Goal: Task Accomplishment & Management: Complete application form

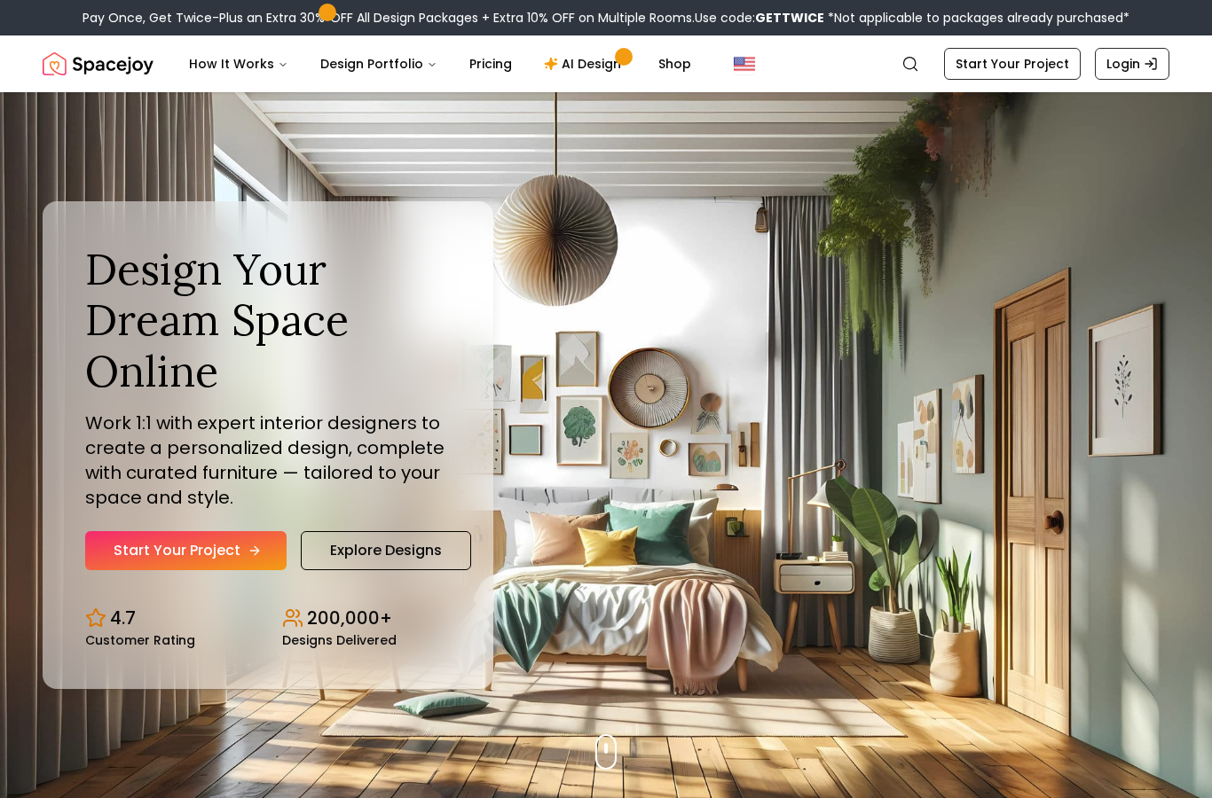
click at [157, 570] on link "Start Your Project" at bounding box center [185, 550] width 201 height 39
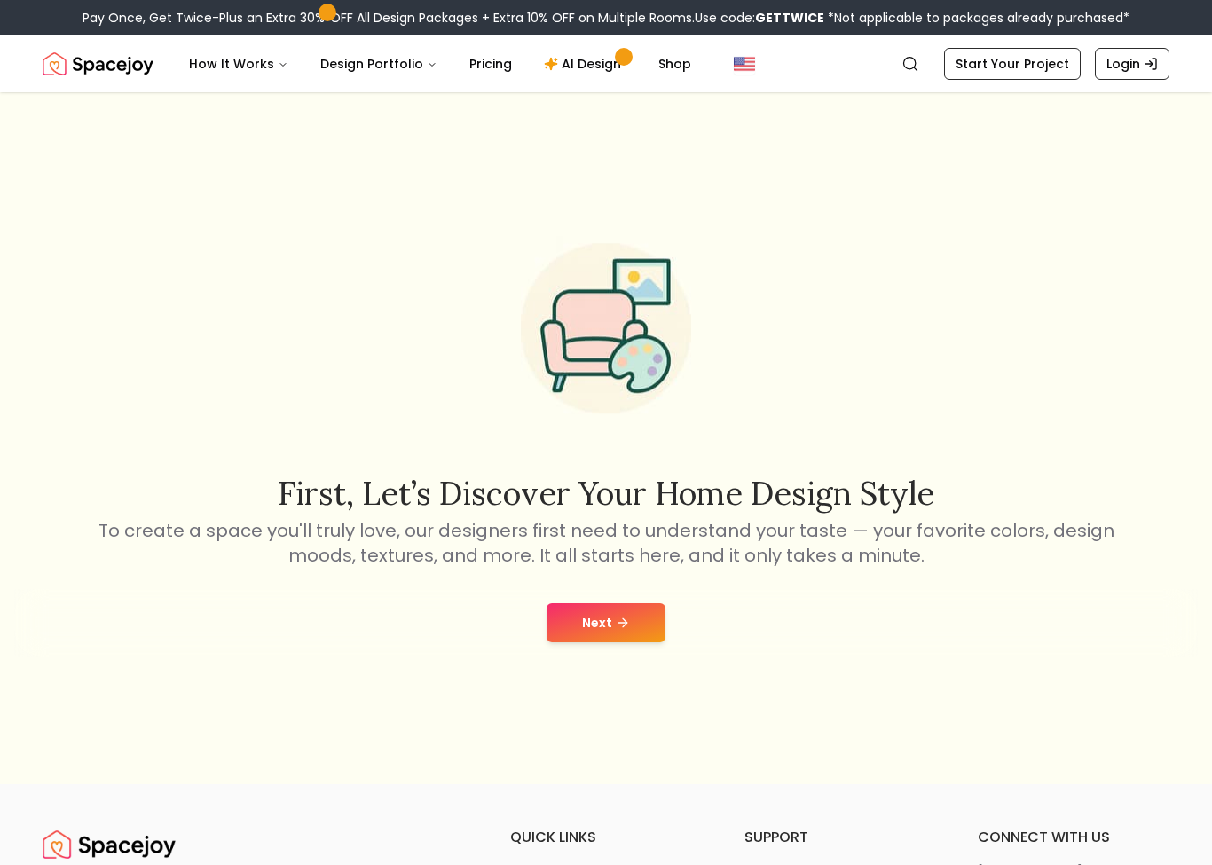
click at [549, 642] on button "Next" at bounding box center [605, 622] width 119 height 39
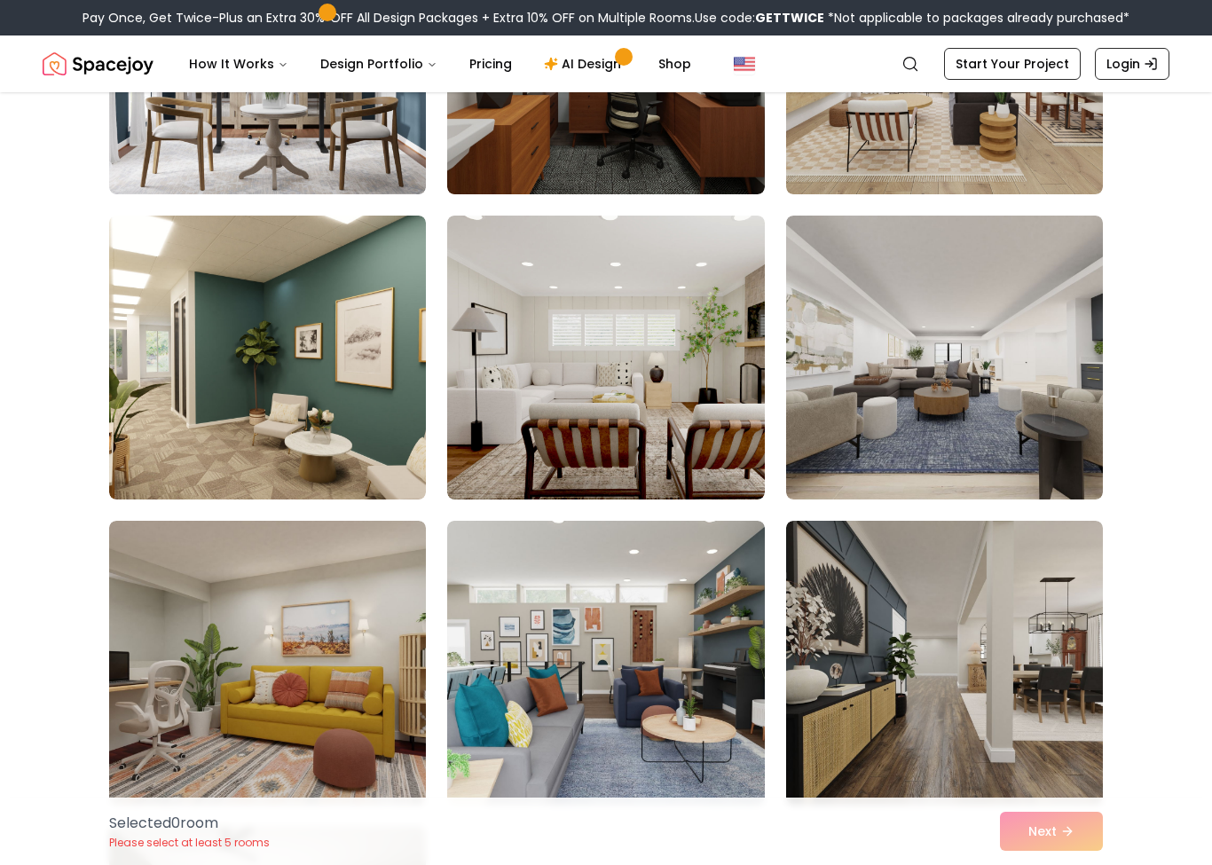
scroll to position [338, 0]
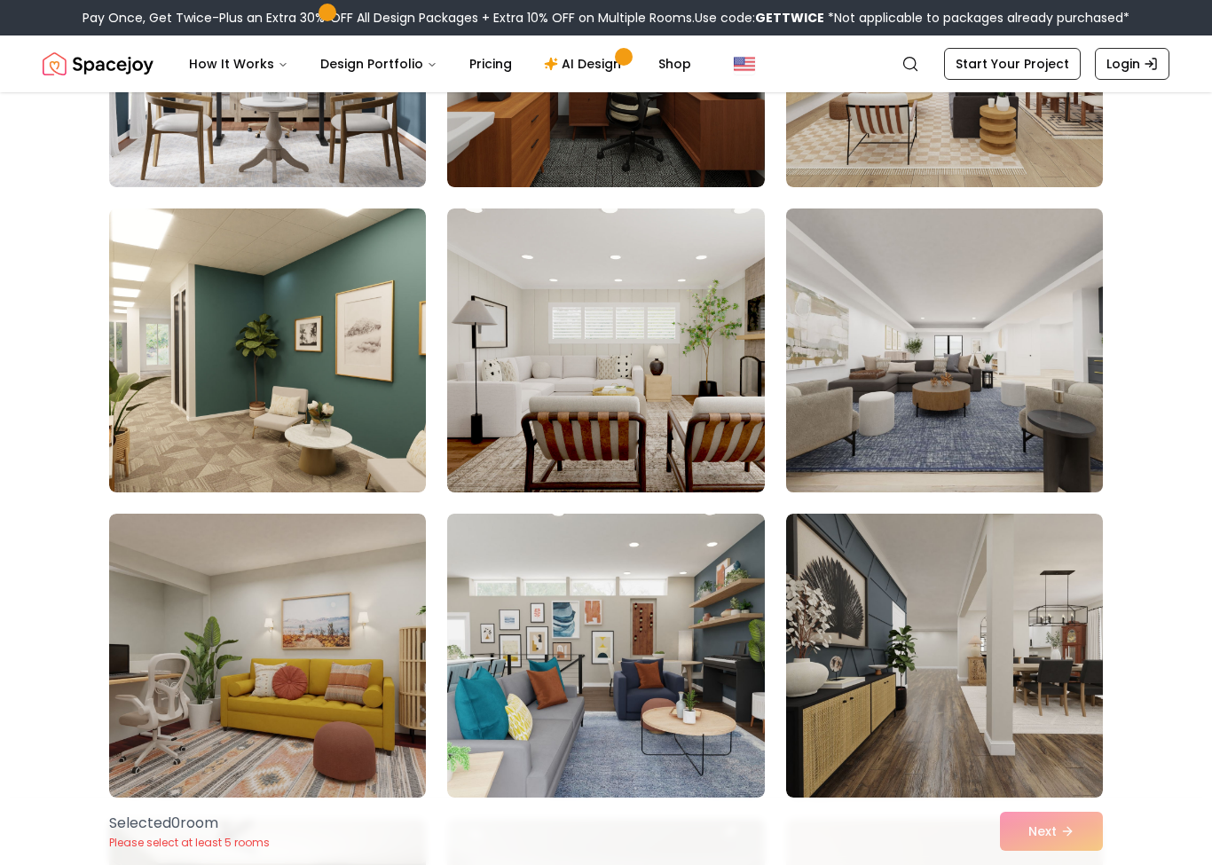
click at [861, 404] on img at bounding box center [944, 350] width 333 height 298
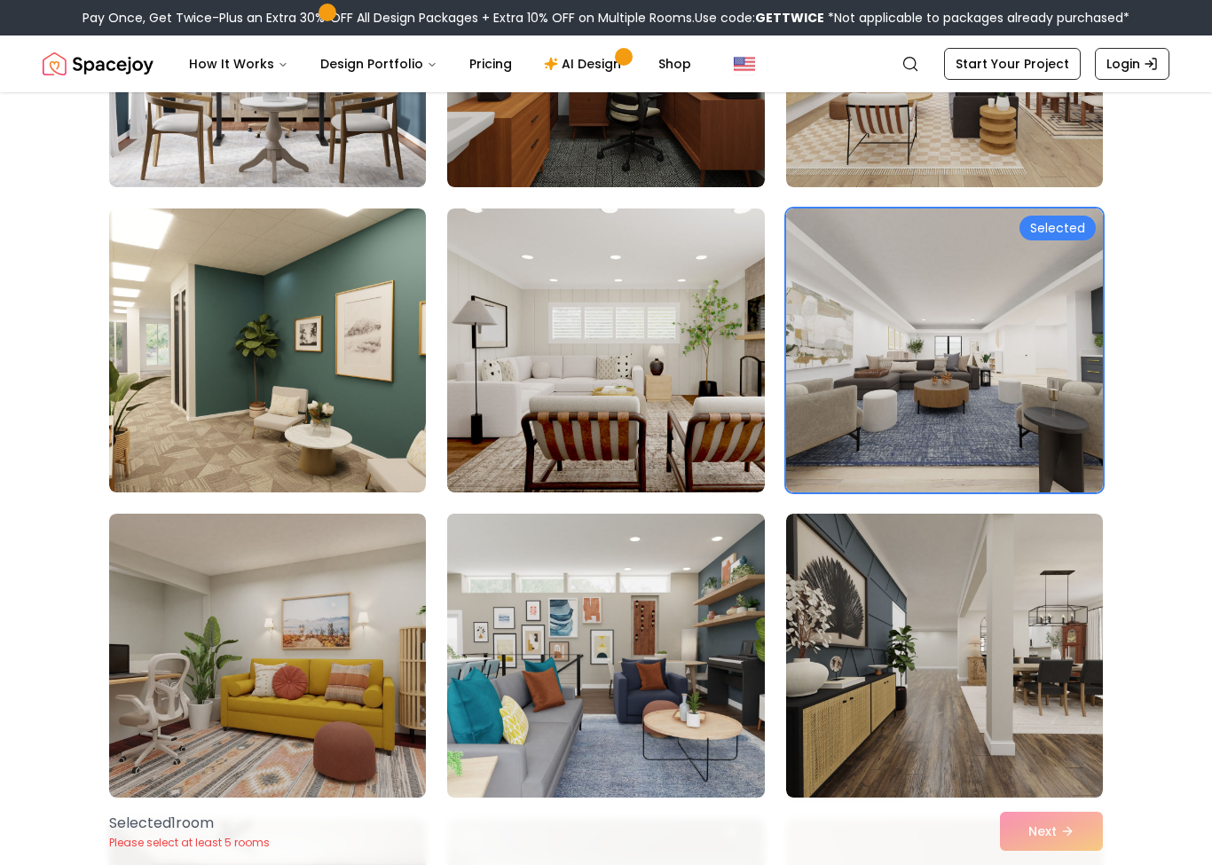
click at [516, 619] on img at bounding box center [605, 655] width 333 height 298
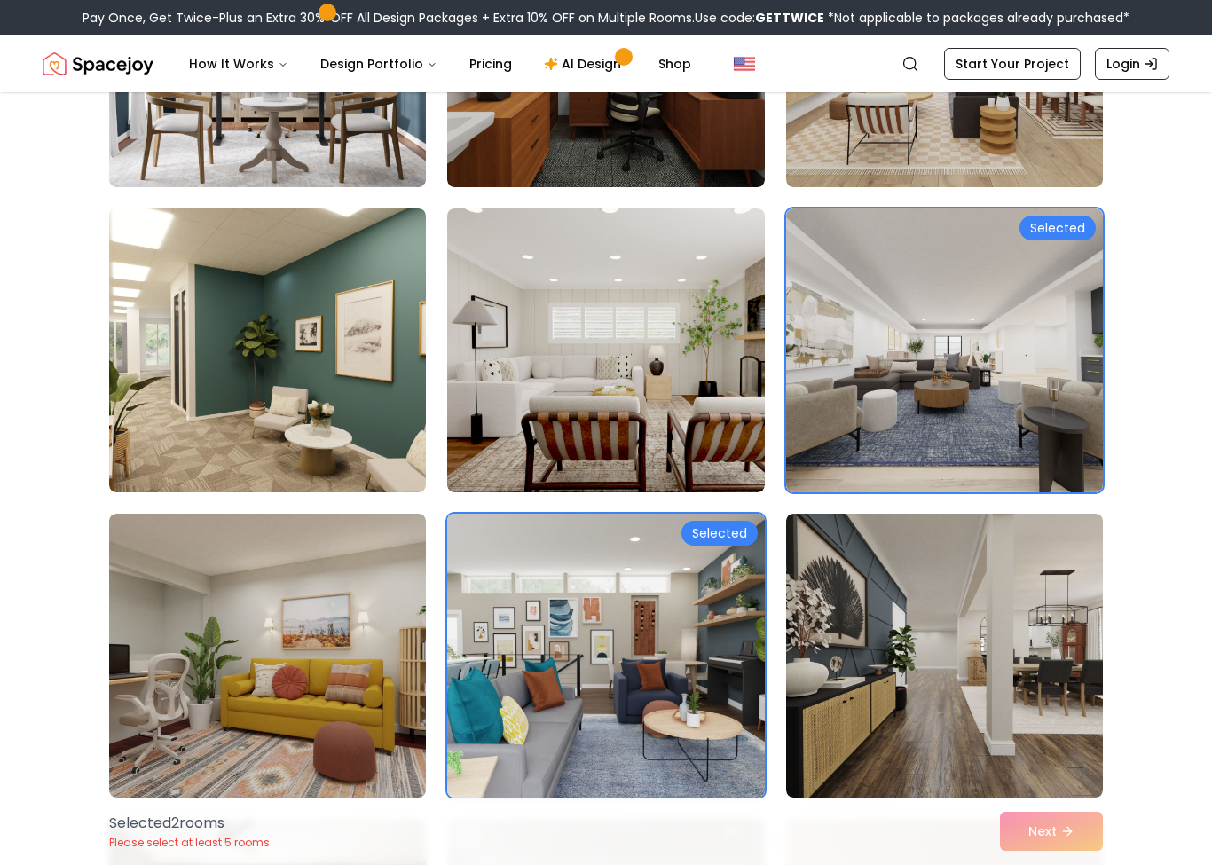
scroll to position [318, 0]
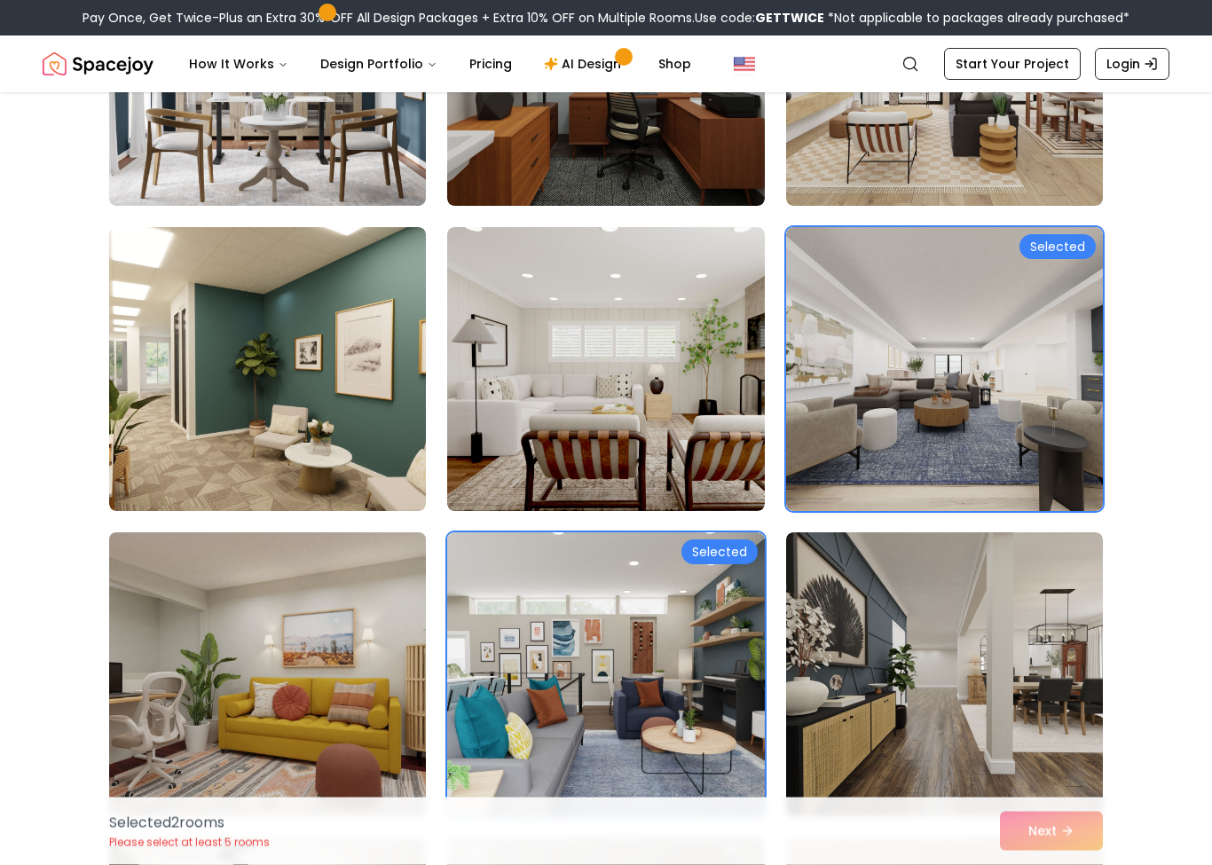
click at [247, 671] on img at bounding box center [267, 675] width 333 height 298
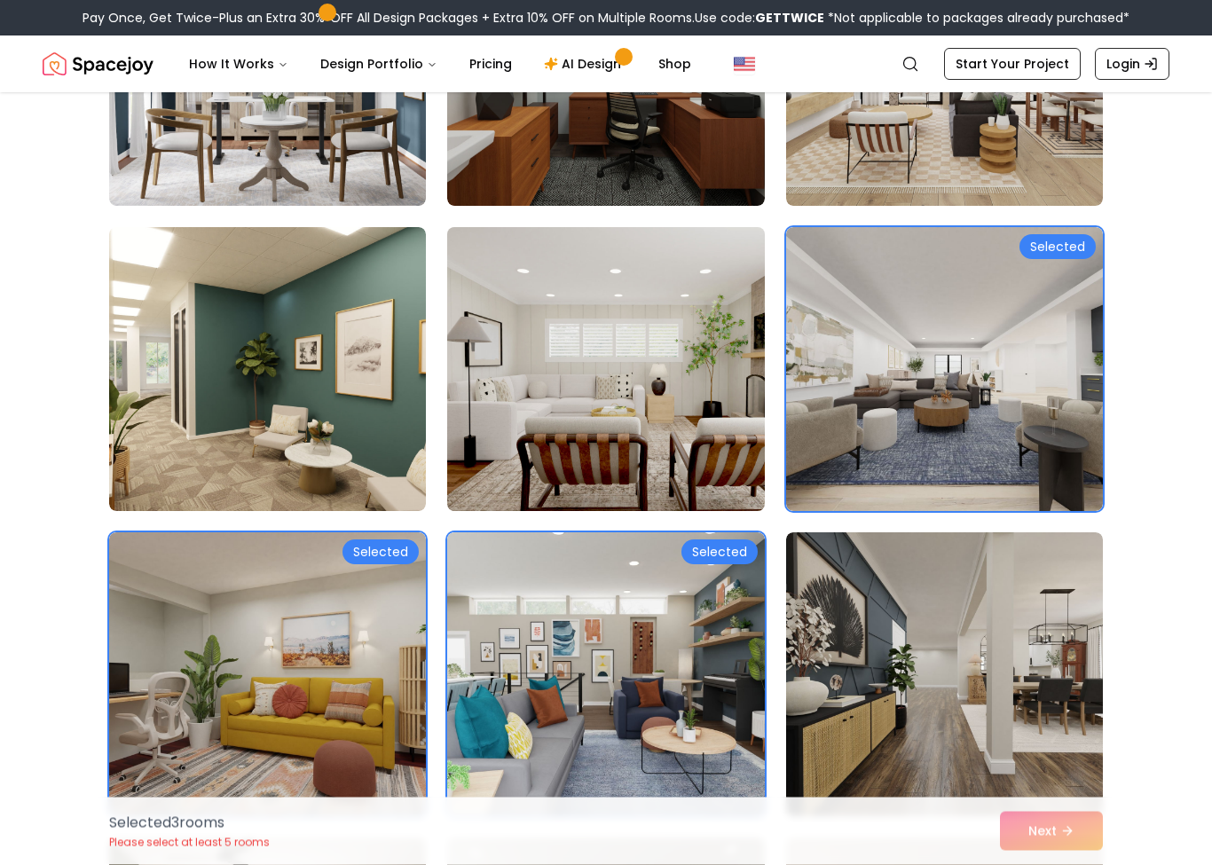
click at [513, 412] on img at bounding box center [605, 370] width 333 height 298
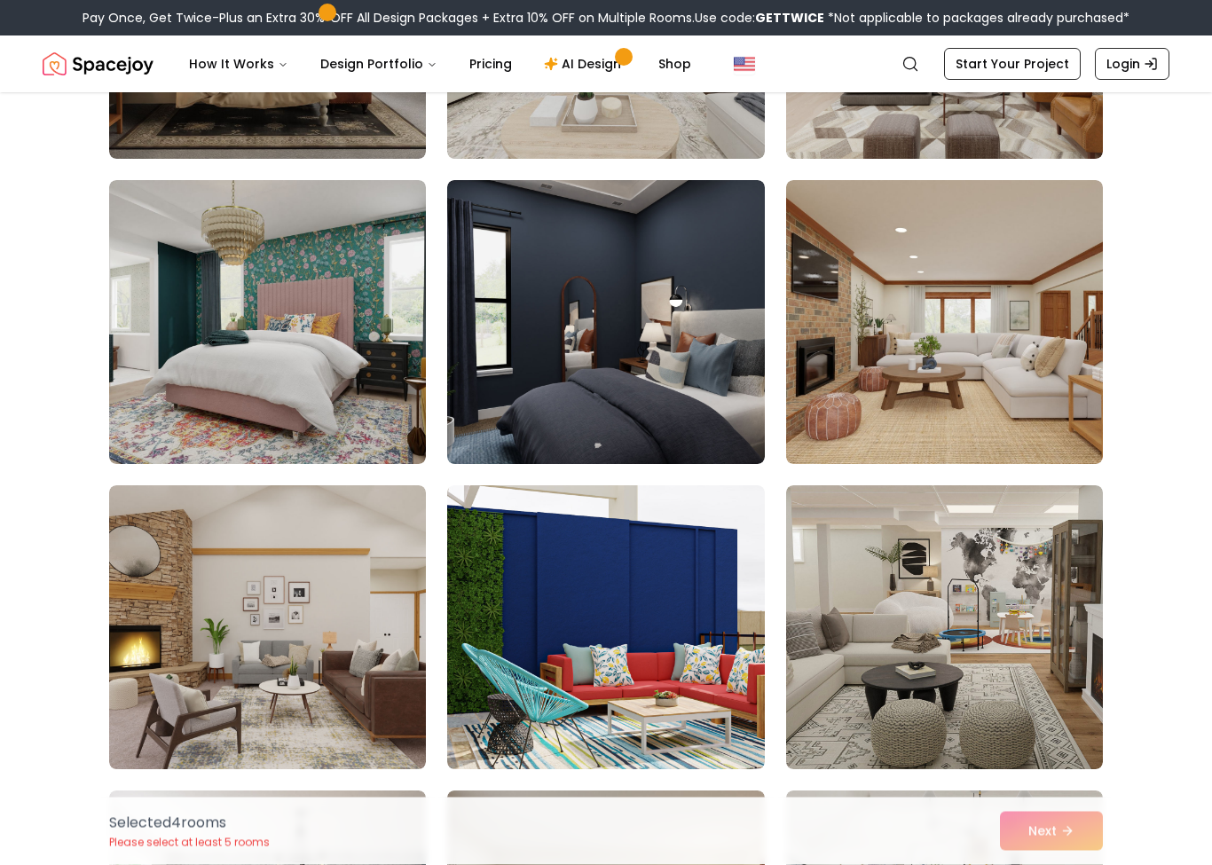
scroll to position [1283, 0]
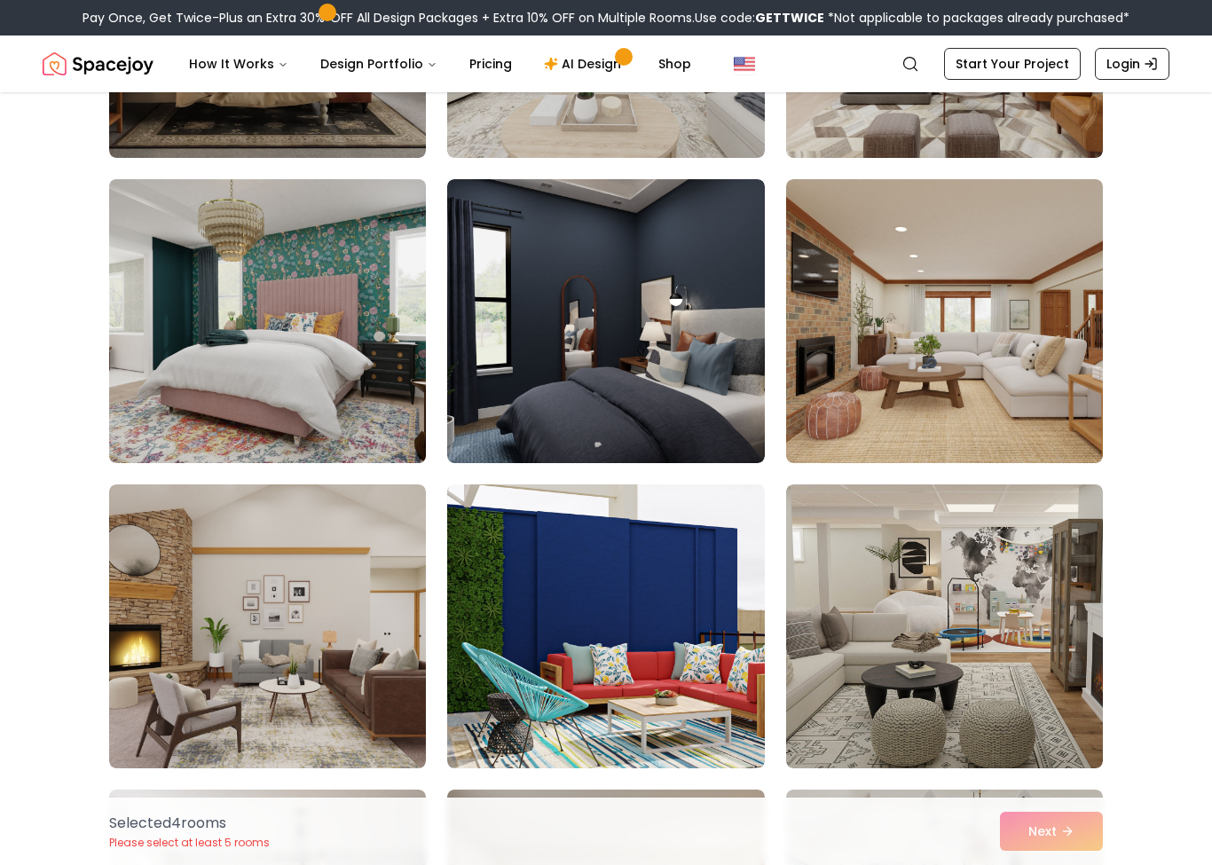
click at [167, 318] on img at bounding box center [267, 321] width 333 height 298
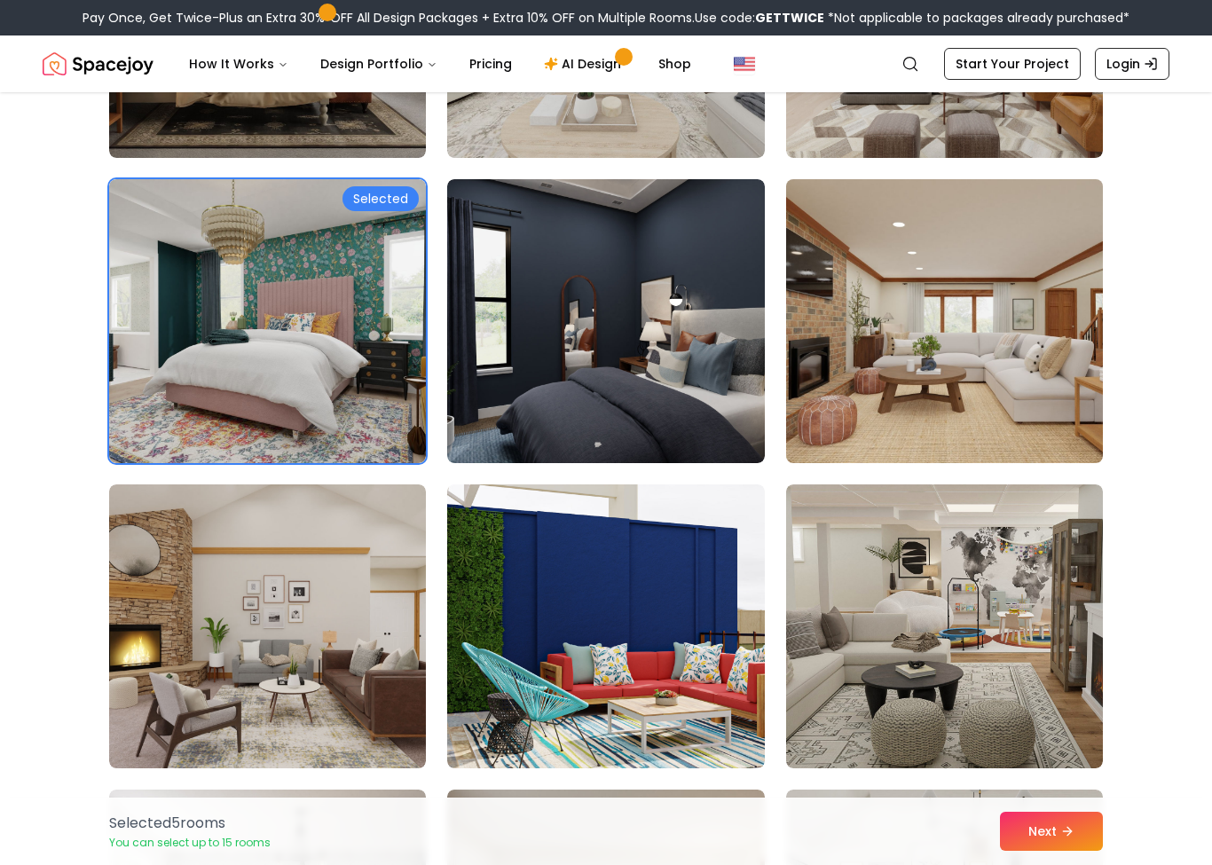
click at [985, 361] on img at bounding box center [944, 321] width 333 height 298
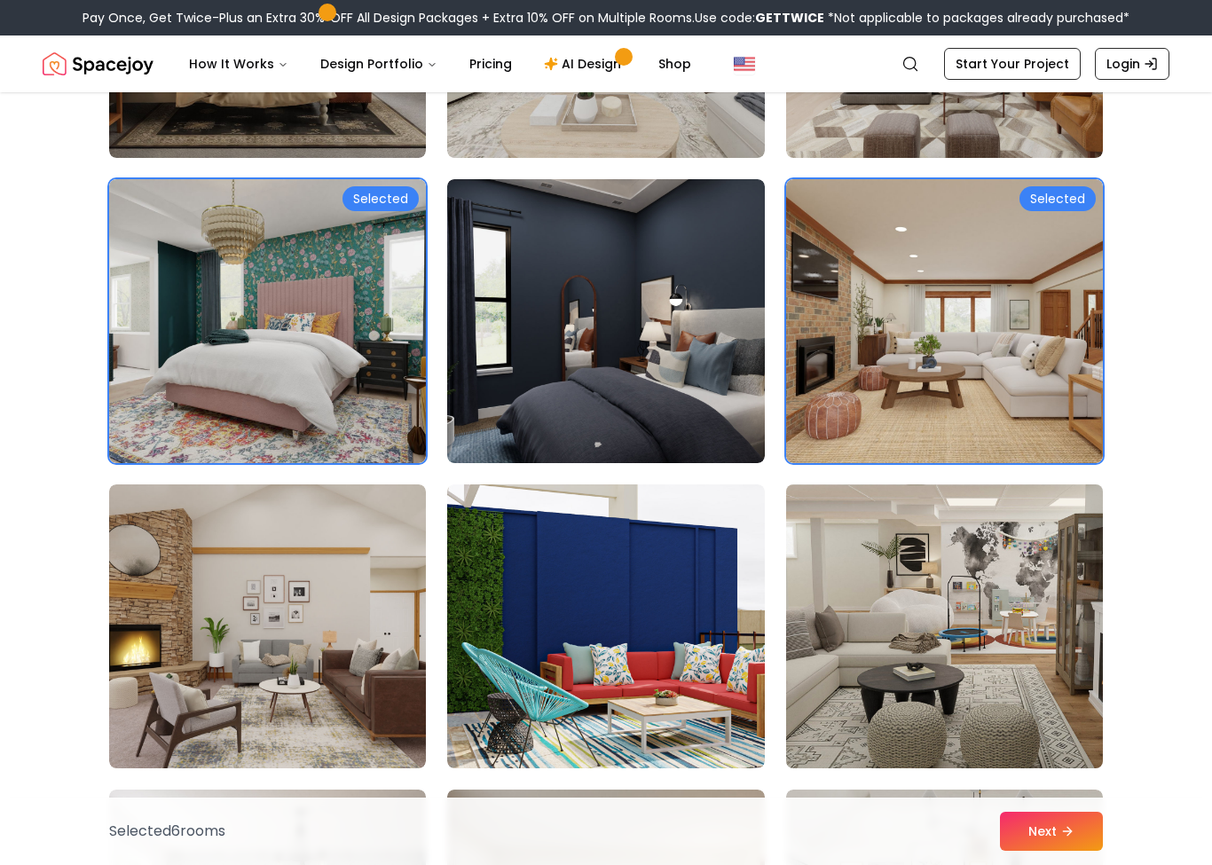
click at [958, 576] on img at bounding box center [944, 626] width 333 height 298
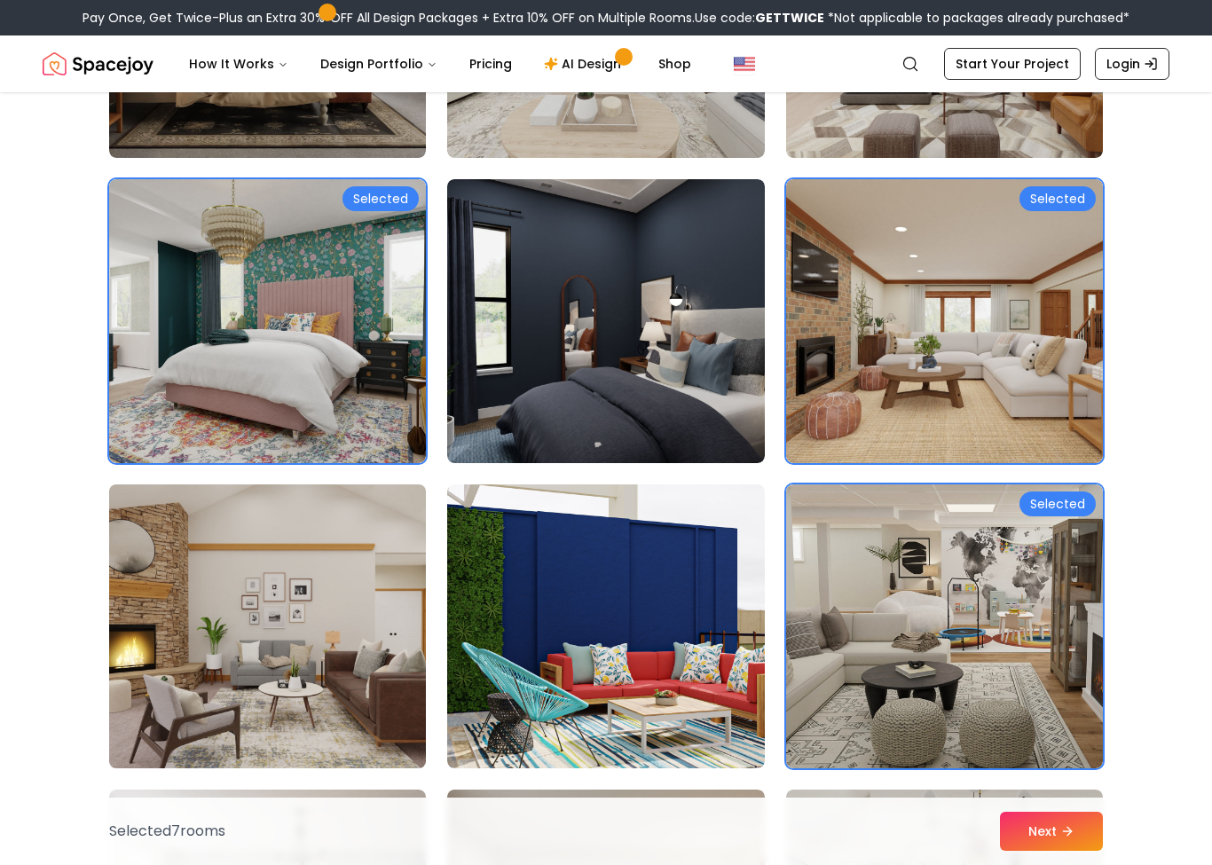
click at [192, 609] on img at bounding box center [267, 626] width 333 height 298
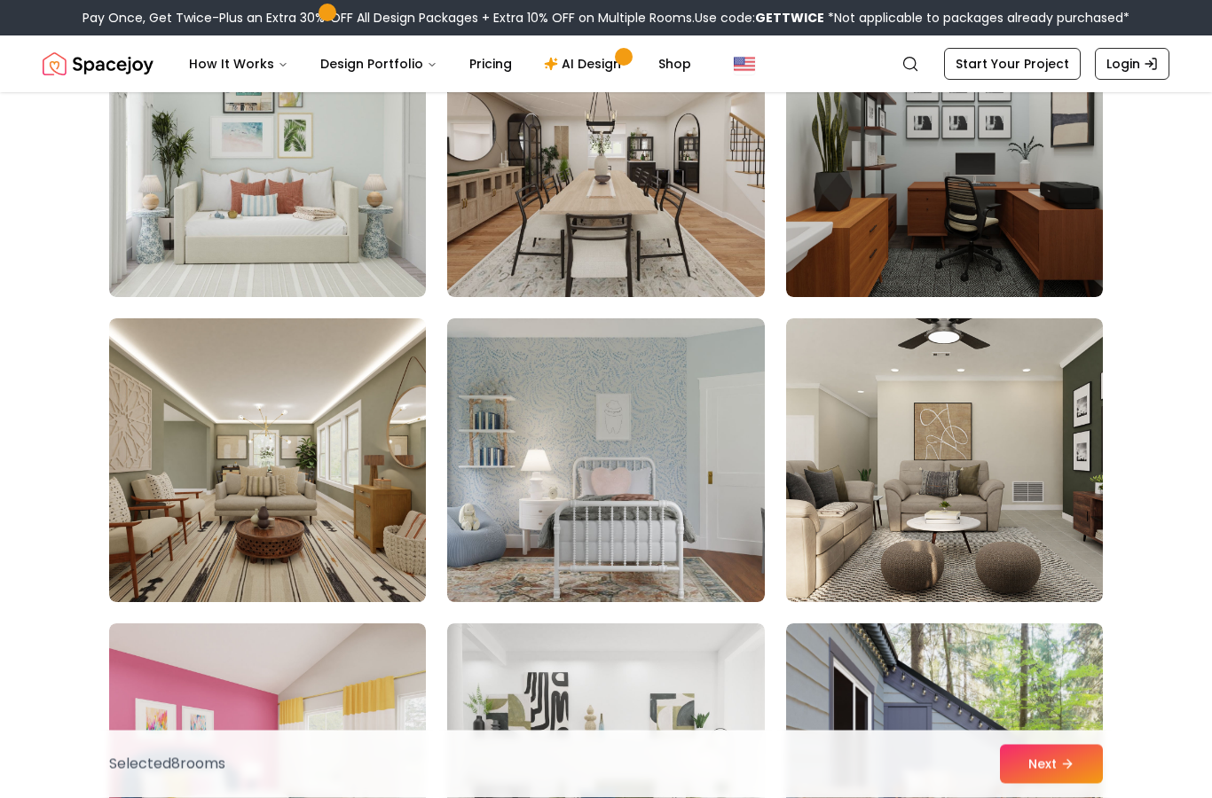
scroll to position [2988, 0]
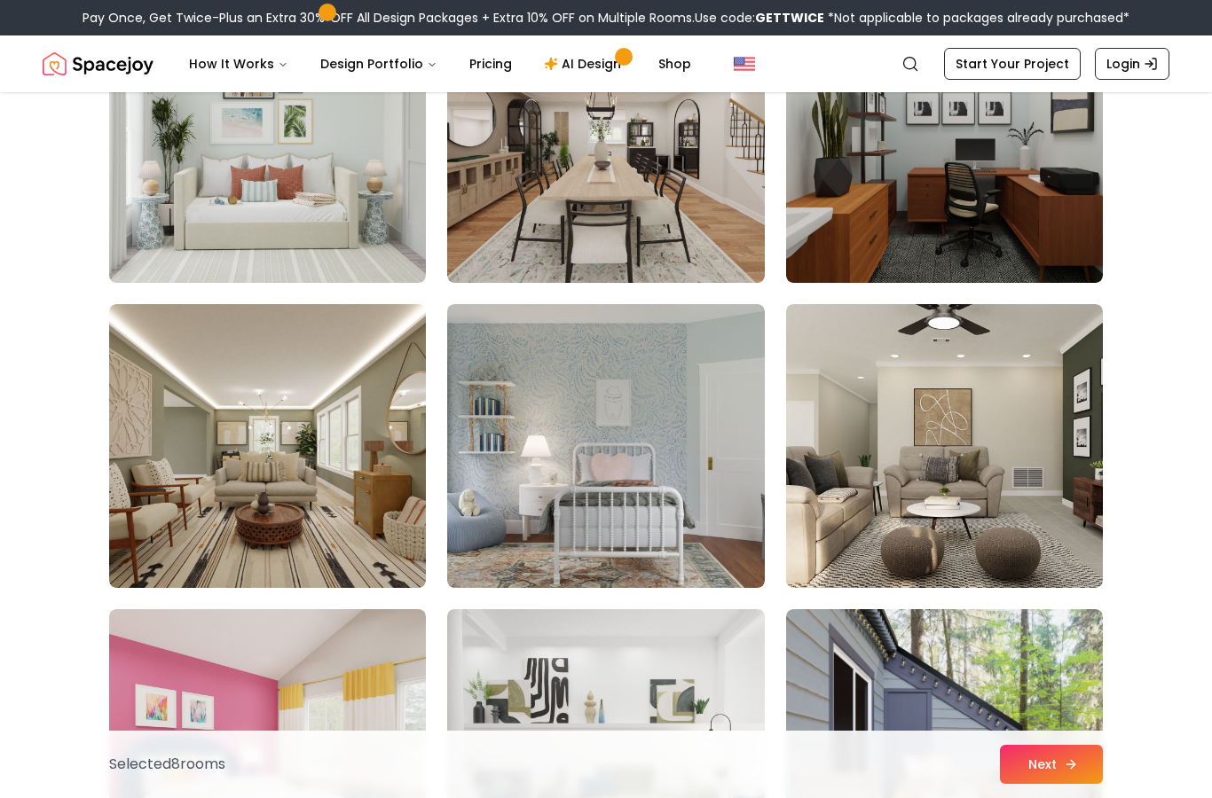
click at [1051, 784] on button "Next" at bounding box center [1051, 764] width 103 height 39
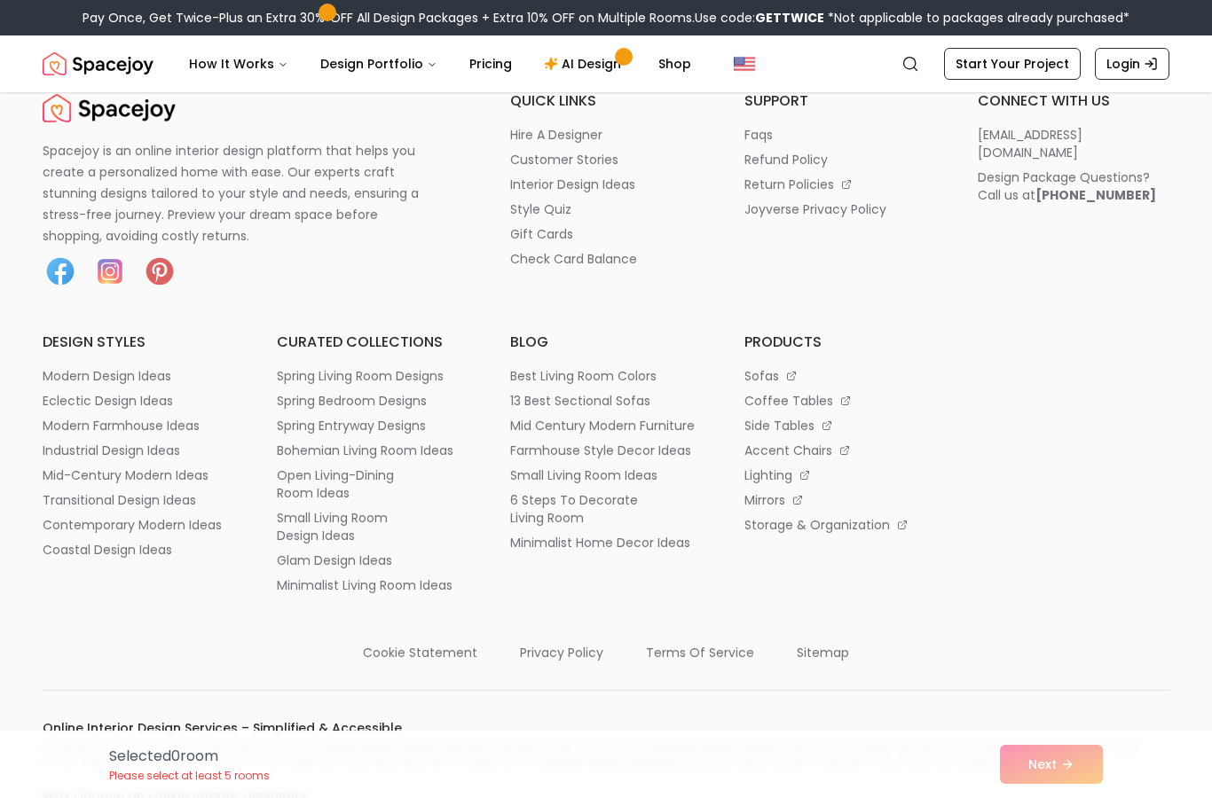
scroll to position [119, 0]
